Goal: Transaction & Acquisition: Purchase product/service

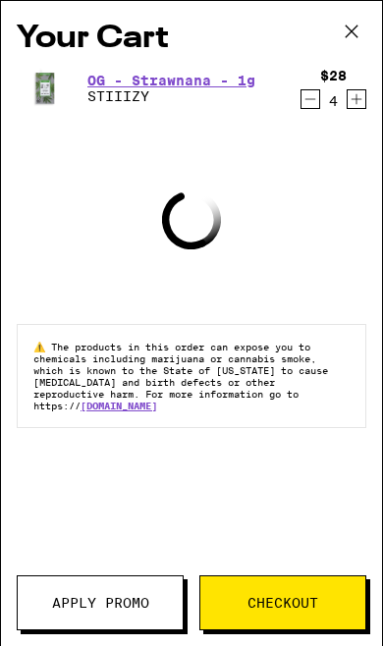
click at [66, 599] on span "Apply Promo" at bounding box center [100, 603] width 97 height 14
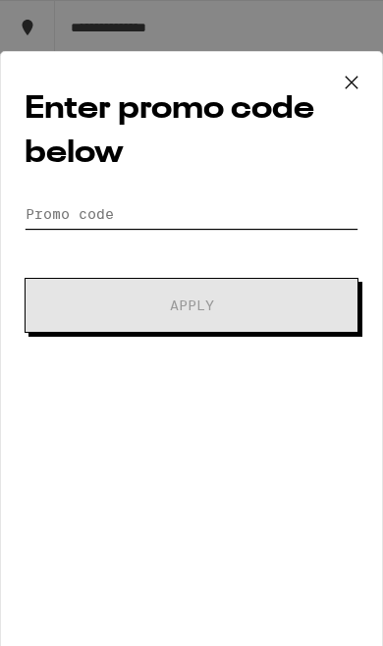
click at [59, 222] on input "Promo Code" at bounding box center [192, 213] width 334 height 29
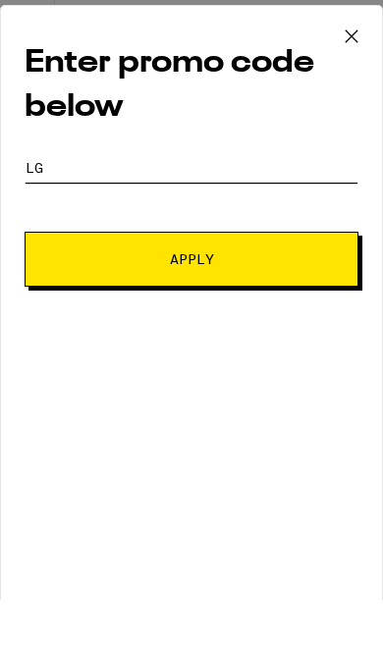
type input "L"
type input "Lighter"
click at [313, 278] on button "Apply" at bounding box center [192, 305] width 334 height 55
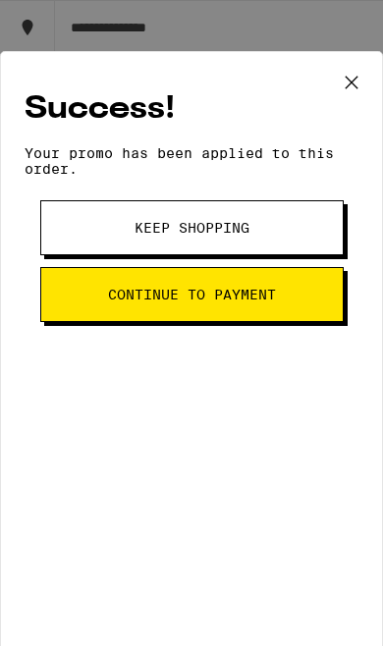
click at [285, 317] on button "Continue to payment" at bounding box center [191, 294] width 303 height 55
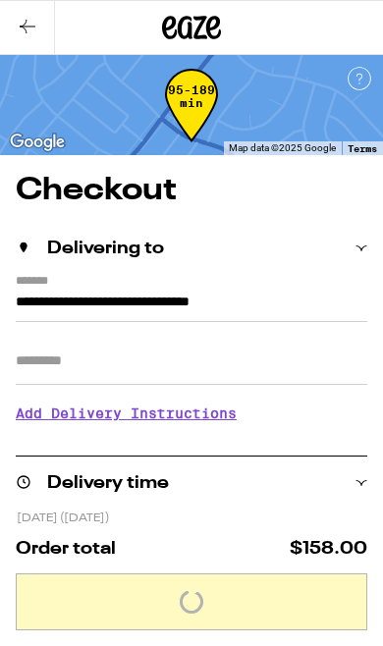
click at [284, 365] on input "Apt/Suite" at bounding box center [191, 361] width 351 height 47
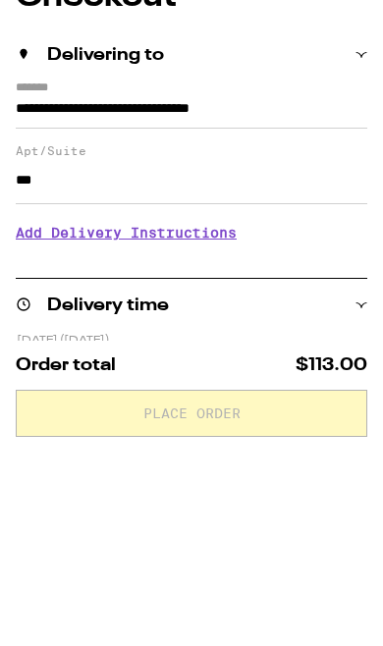
type input "***"
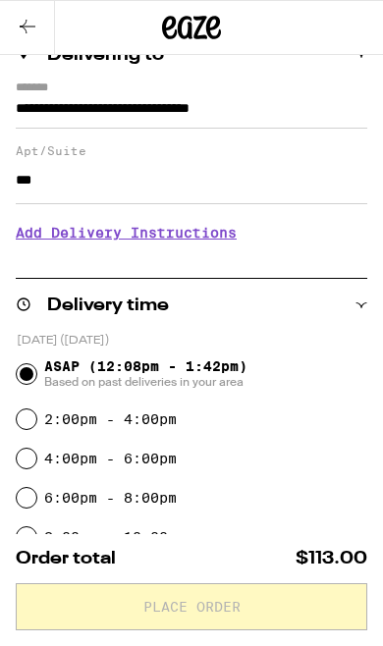
click at [29, 240] on h3 "Add Delivery Instructions" at bounding box center [191, 232] width 351 height 45
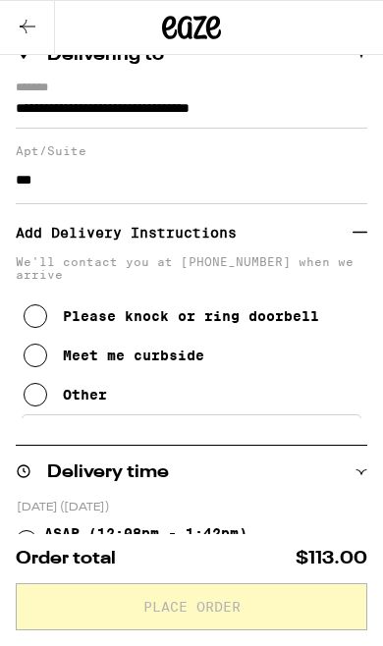
click at [32, 328] on icon at bounding box center [36, 316] width 24 height 24
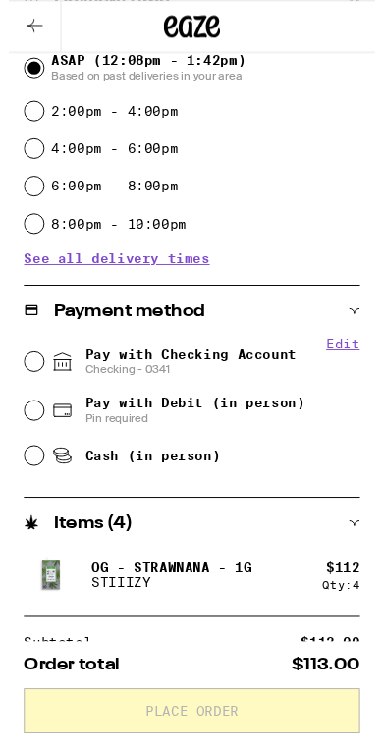
scroll to position [663, 0]
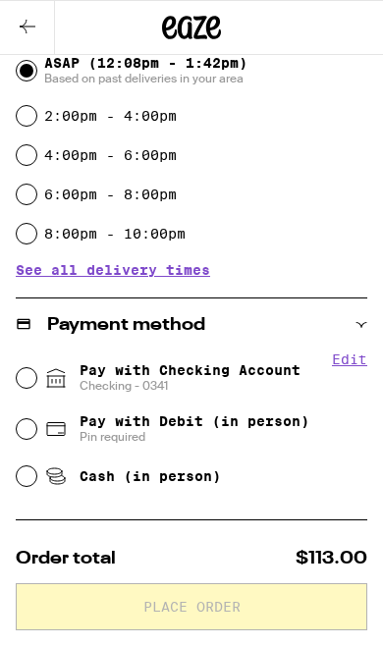
click at [34, 483] on input "Cash (in person)" at bounding box center [27, 476] width 20 height 20
radio input "true"
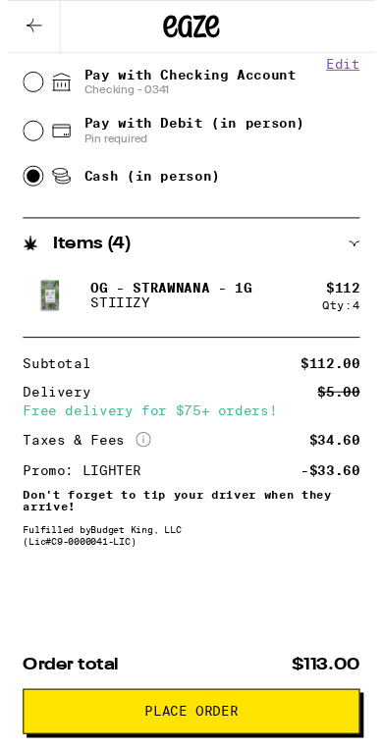
scroll to position [1002, 0]
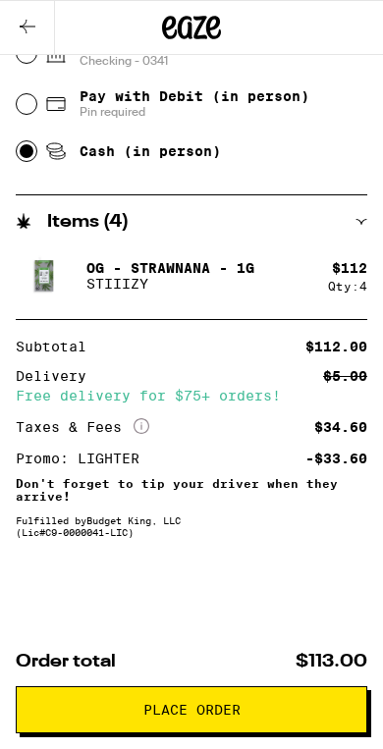
click at [314, 645] on span "Place Order" at bounding box center [191, 710] width 318 height 14
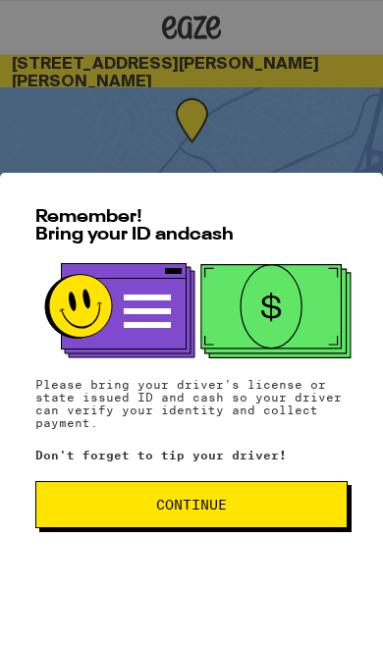
click at [262, 500] on span "Continue" at bounding box center [191, 505] width 279 height 14
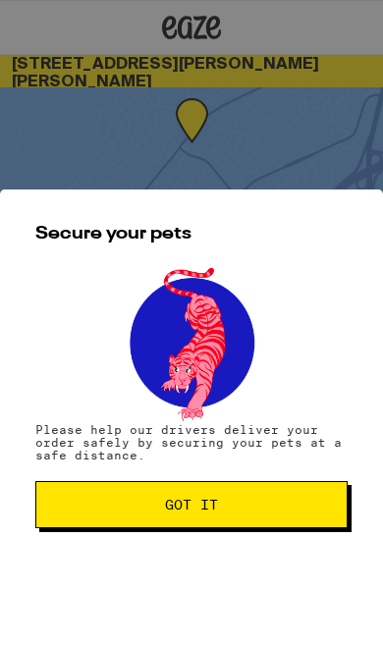
click at [273, 505] on span "Got it" at bounding box center [191, 505] width 279 height 14
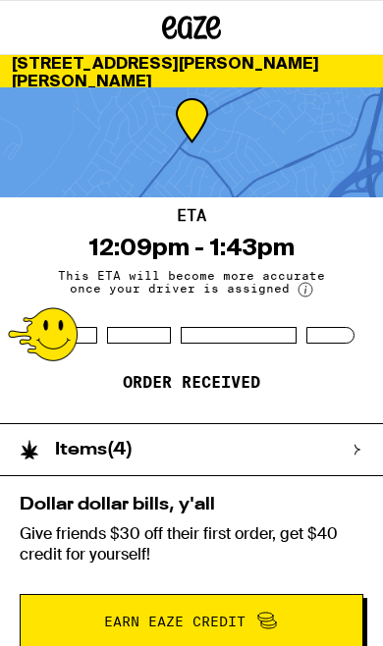
click at [163, 1] on div at bounding box center [192, 27] width 128 height 55
